Goal: Task Accomplishment & Management: Manage account settings

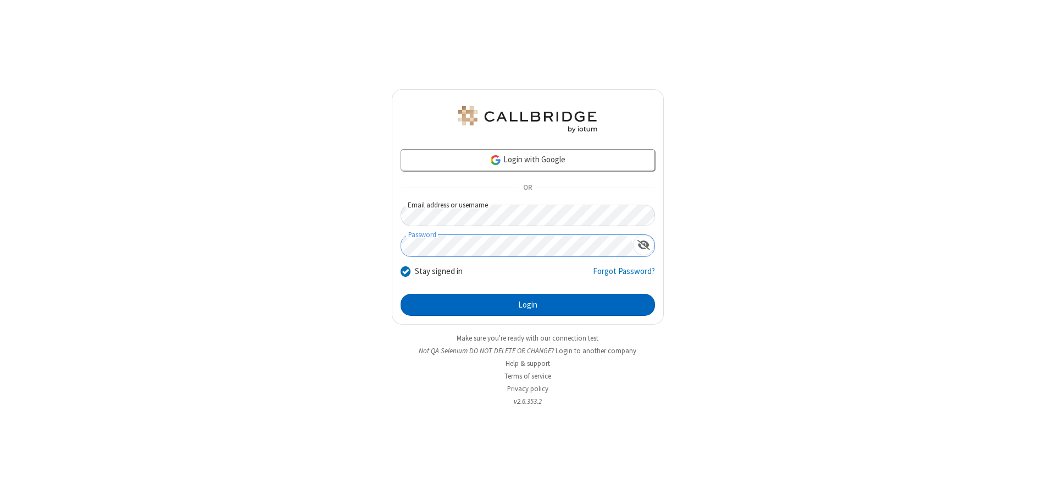
click at [528, 305] on button "Login" at bounding box center [528, 305] width 255 height 22
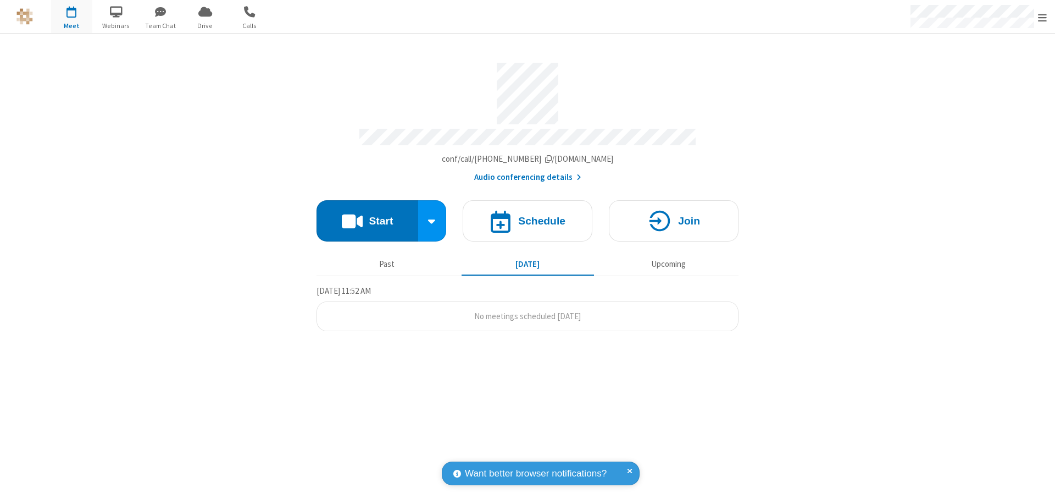
click at [1043, 17] on span "Open menu" at bounding box center [1042, 17] width 9 height 11
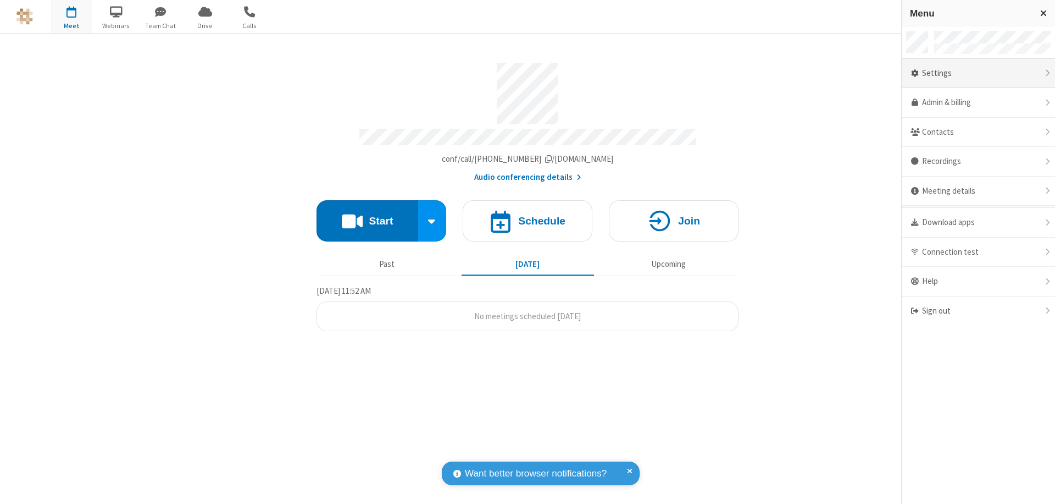
click at [978, 73] on div "Settings" at bounding box center [978, 74] width 153 height 30
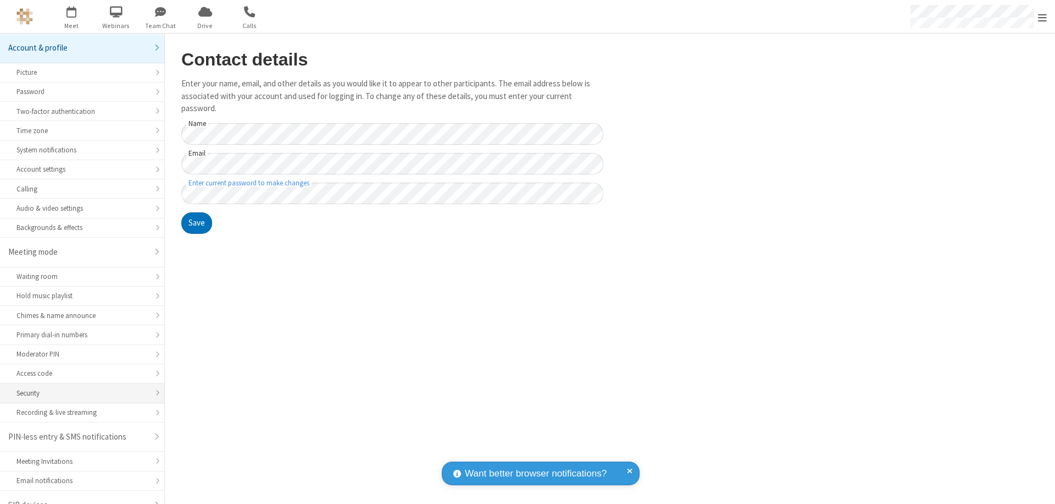
click at [78, 388] on div "Security" at bounding box center [81, 393] width 131 height 10
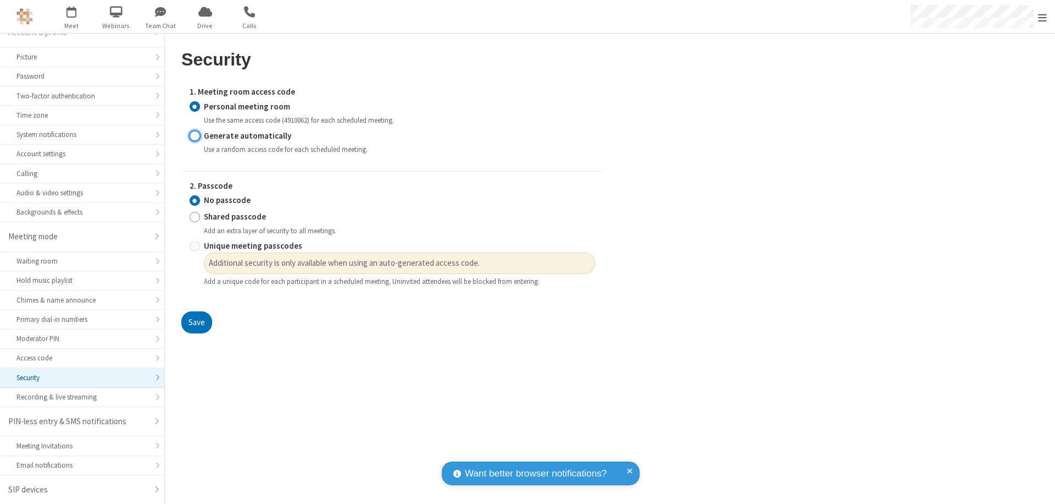
click at [195, 135] on input "Generate automatically" at bounding box center [195, 136] width 10 height 12
radio input "true"
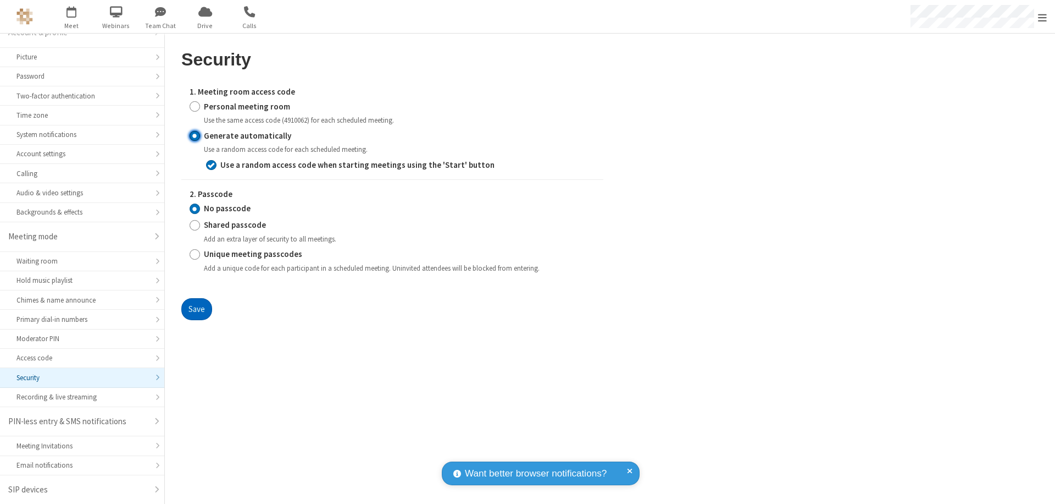
click at [196, 308] on button "Save" at bounding box center [196, 309] width 31 height 22
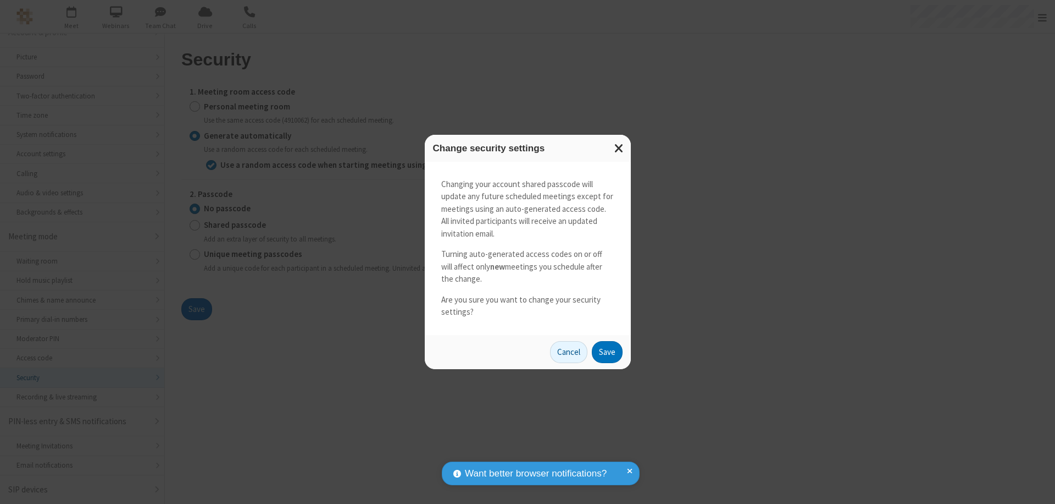
click at [607, 351] on button "Save" at bounding box center [607, 352] width 31 height 22
